Goal: Task Accomplishment & Management: Manage account settings

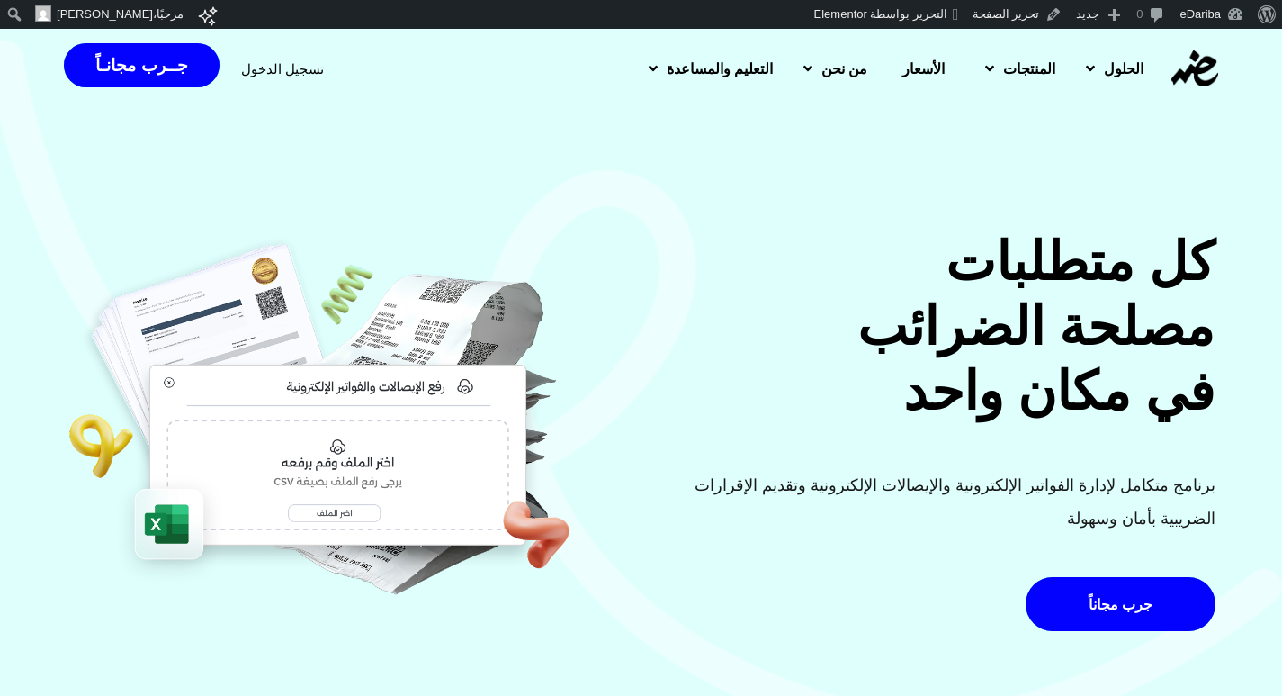
click at [276, 66] on span "تسجيل الدخول" at bounding box center [282, 68] width 83 height 13
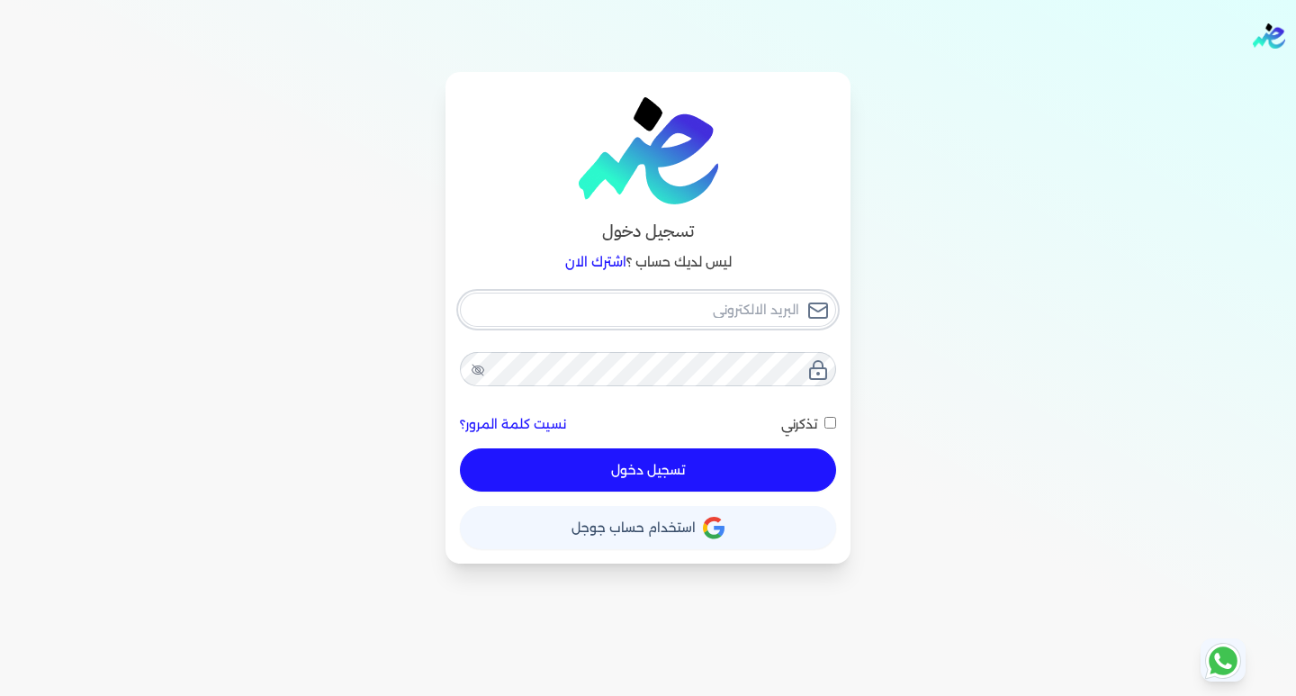
type input "[EMAIL_ADDRESS][DOMAIN_NAME]"
click at [682, 470] on button "تسجيل دخول" at bounding box center [648, 469] width 376 height 43
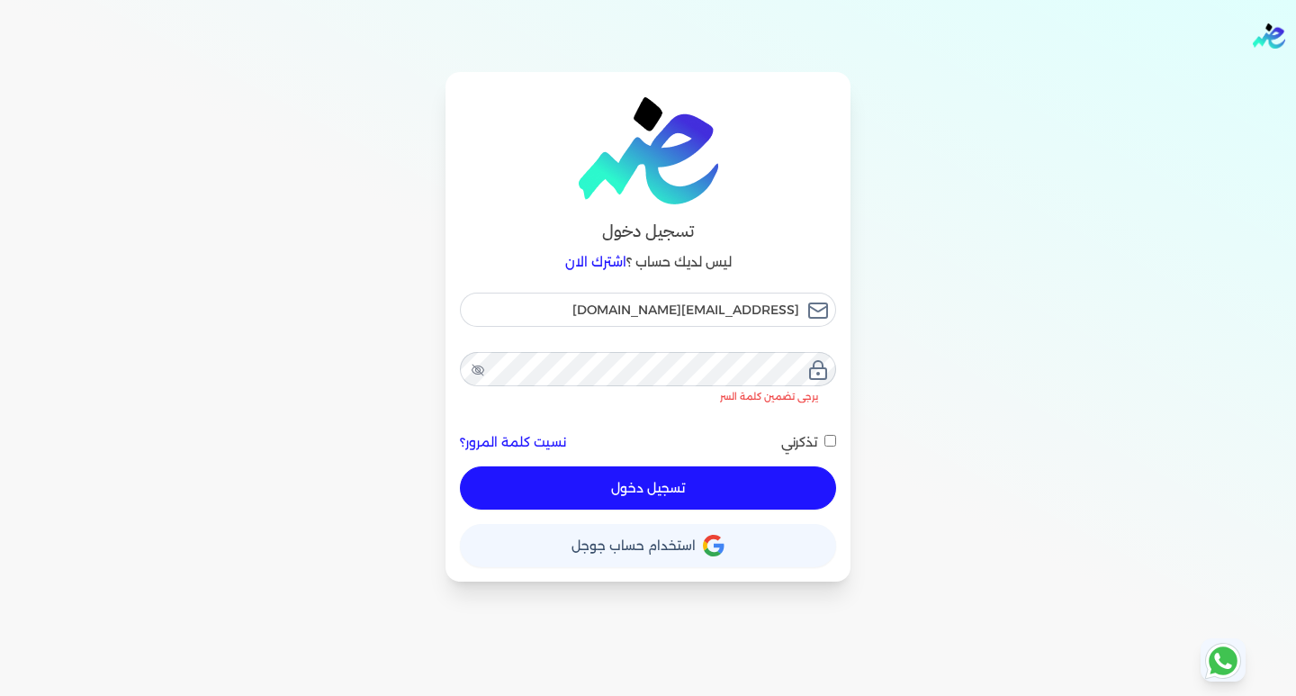
checkbox input "false"
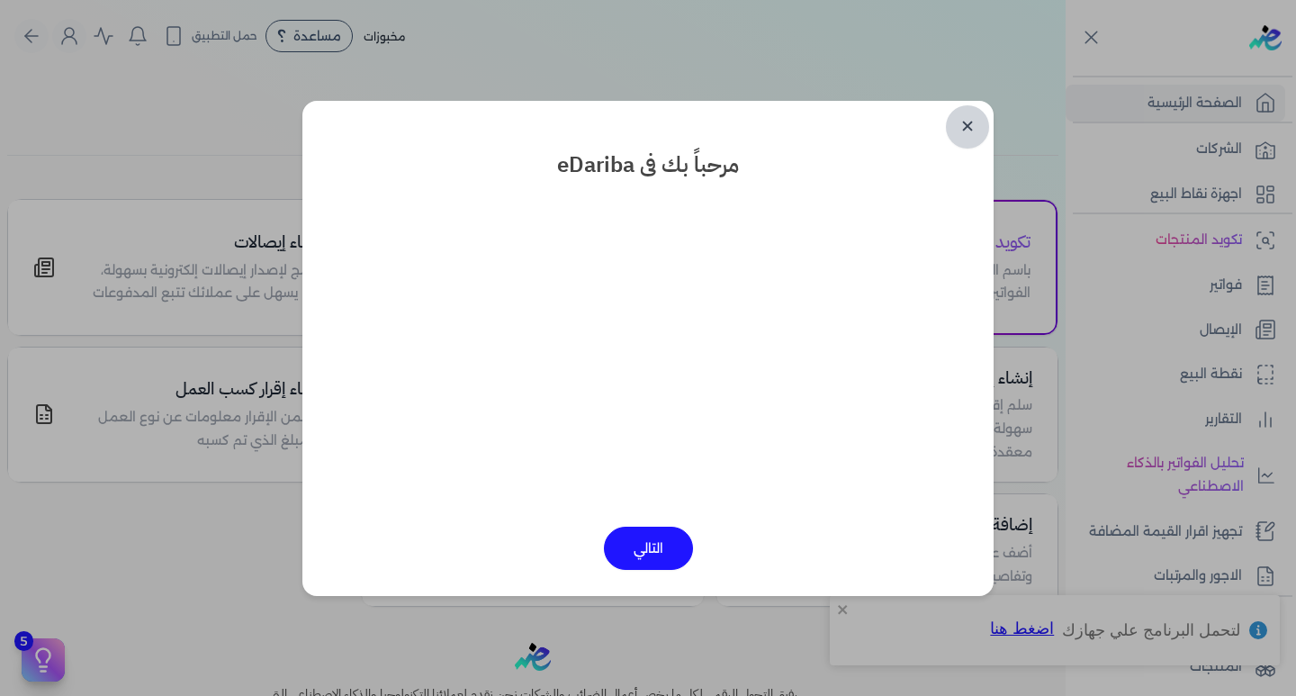
click at [965, 130] on link "✕" at bounding box center [967, 126] width 43 height 43
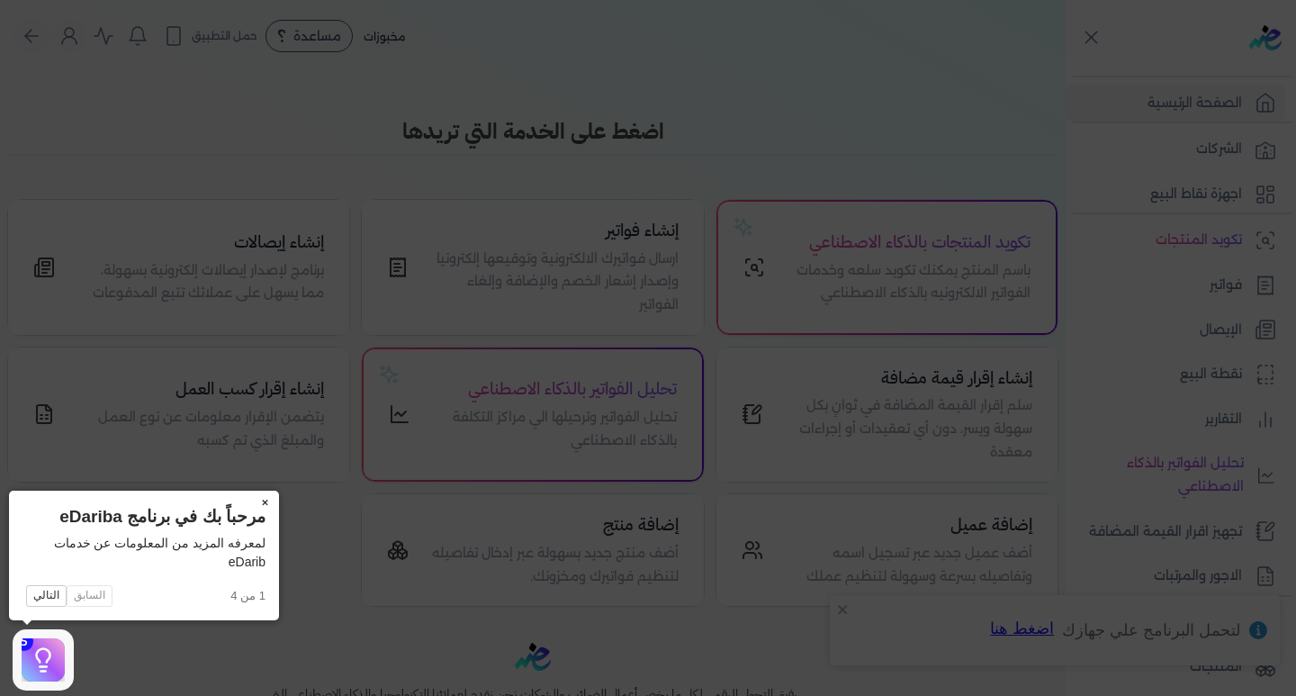
click at [258, 498] on button "×" at bounding box center [264, 502] width 29 height 25
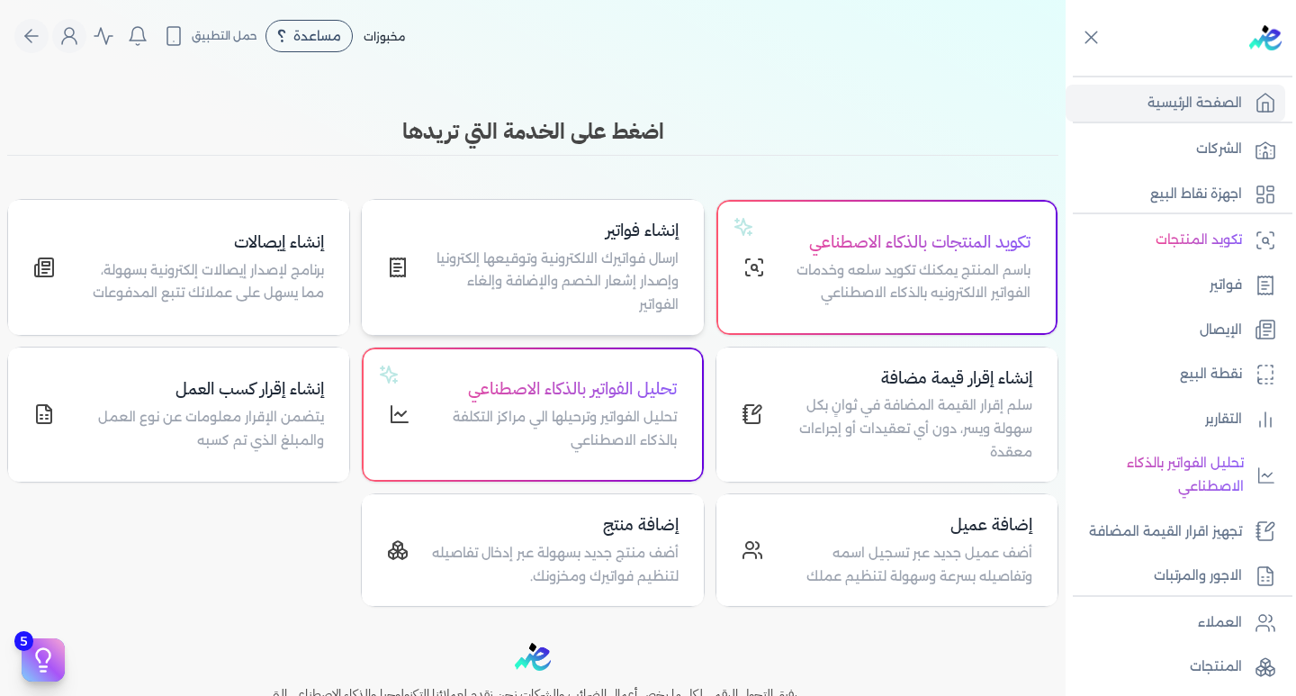
click at [629, 294] on p "ارسال فواتيرك الالكترونية وتوقيعها إلكترونيا وإصدار إشعار الخصم والإضافة وإلغاء…" at bounding box center [553, 281] width 247 height 69
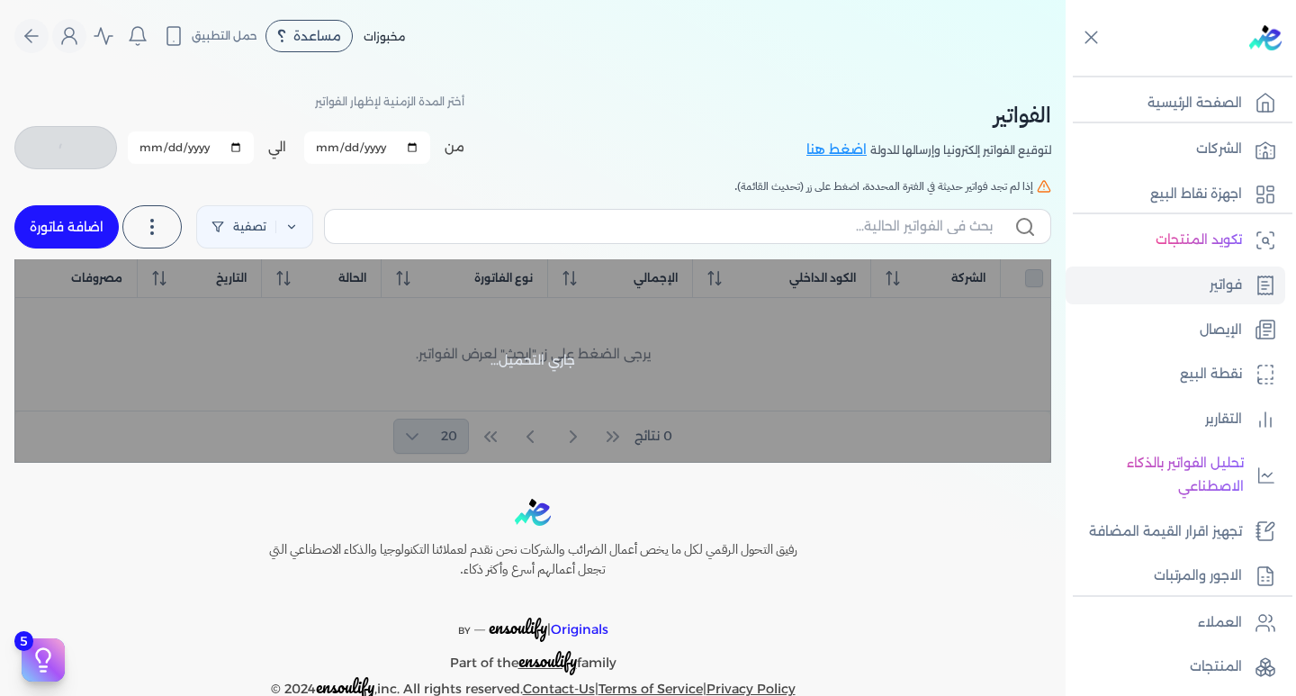
checkbox input "false"
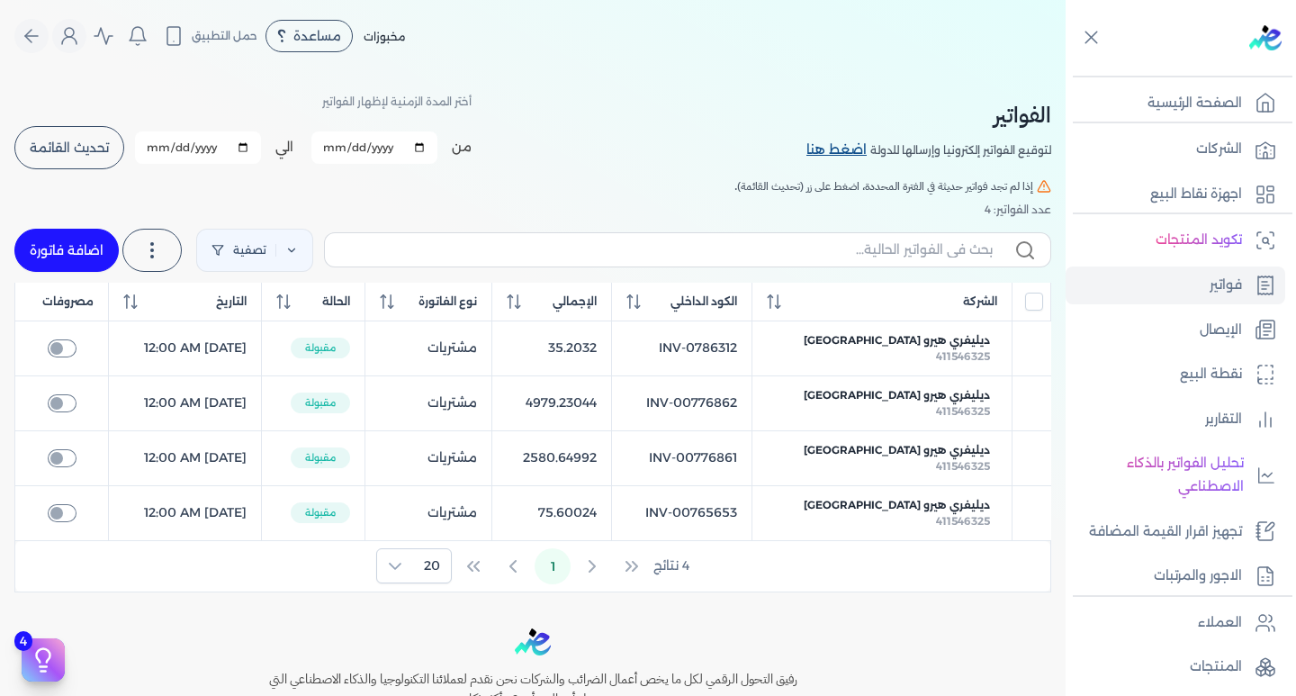
click at [834, 148] on link "اضغط هنا" at bounding box center [838, 150] width 64 height 20
